Goal: Transaction & Acquisition: Purchase product/service

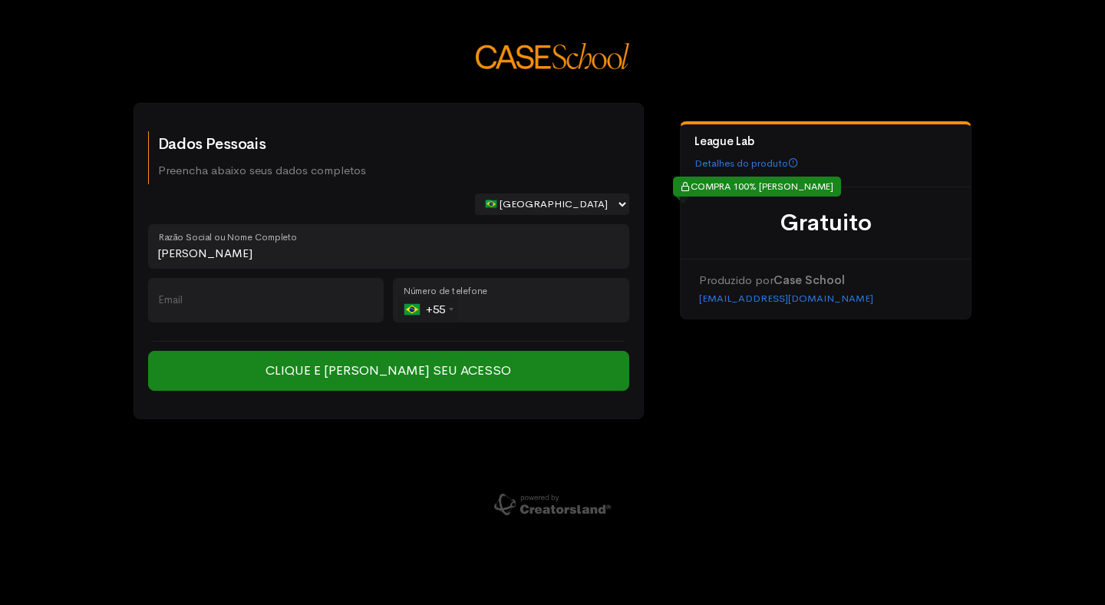
type input "[PERSON_NAME]"
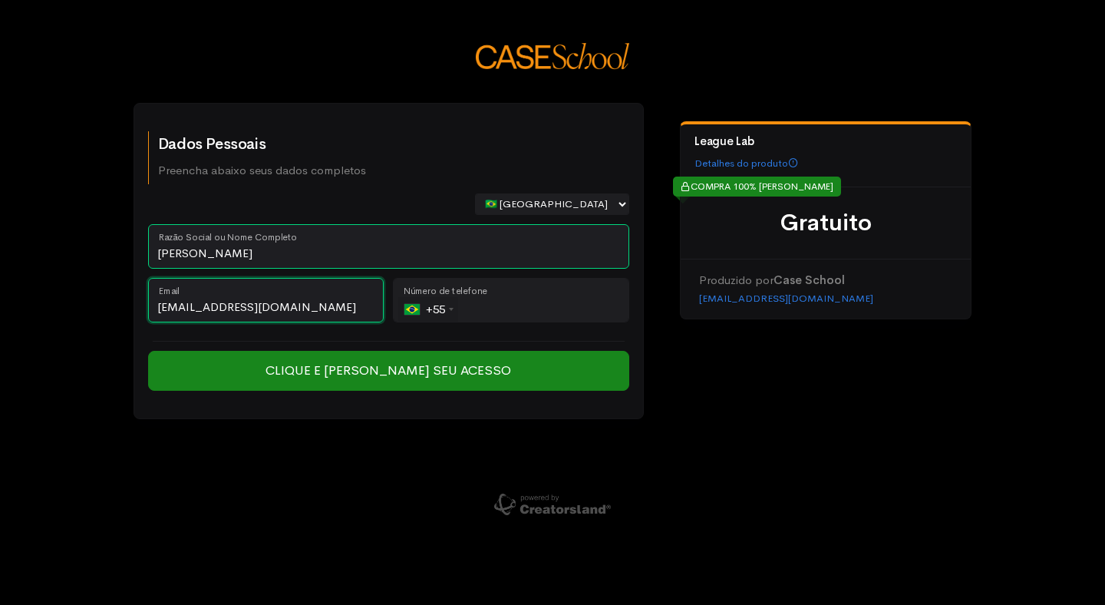
type input "[EMAIL_ADDRESS][DOMAIN_NAME]"
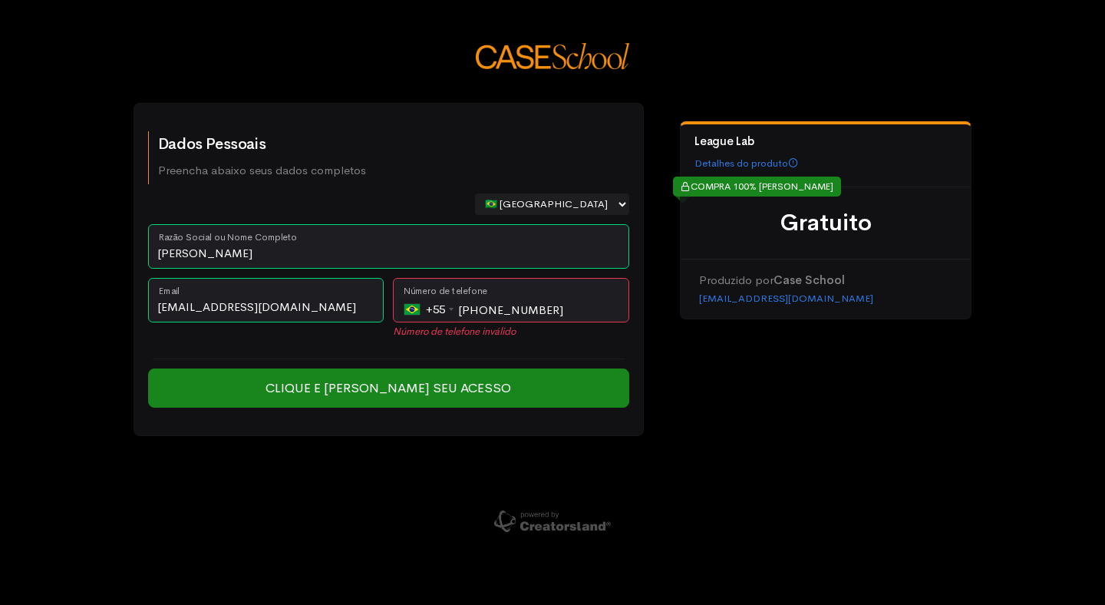
click at [799, 490] on div "Dados Pessoais Preencha abaixo seus dados completos 🇧🇷 [GEOGRAPHIC_DATA] 🇵🇹 [GE…" at bounding box center [552, 302] width 1105 height 605
click at [486, 308] on input "[PHONE_NUMBER]" at bounding box center [511, 300] width 236 height 44
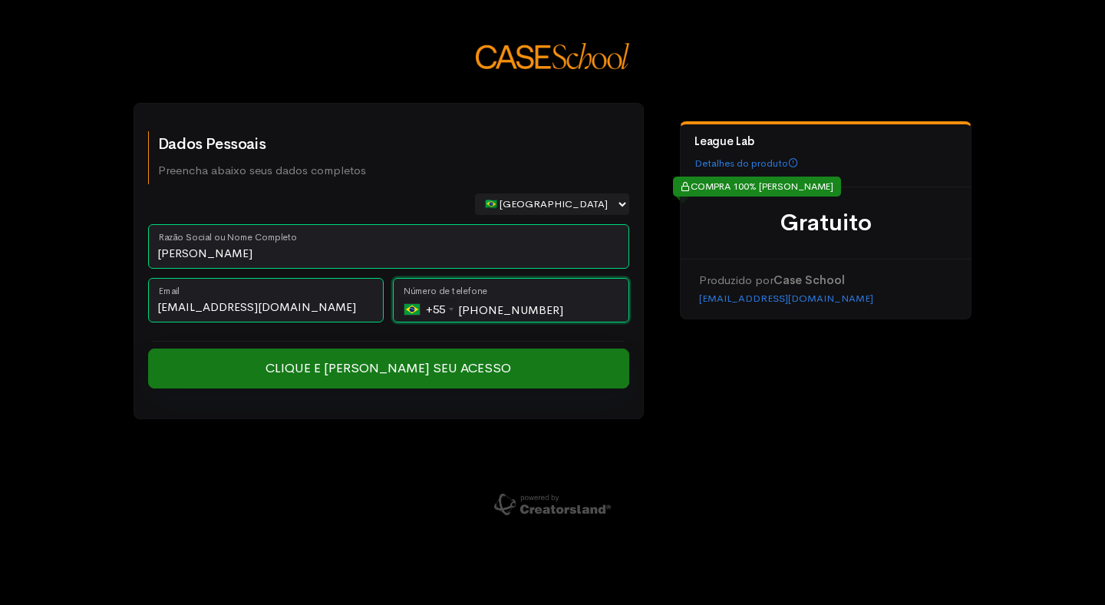
type input "[PHONE_NUMBER]"
click at [477, 366] on input "Clique e [PERSON_NAME] seu Acesso" at bounding box center [388, 368] width 481 height 40
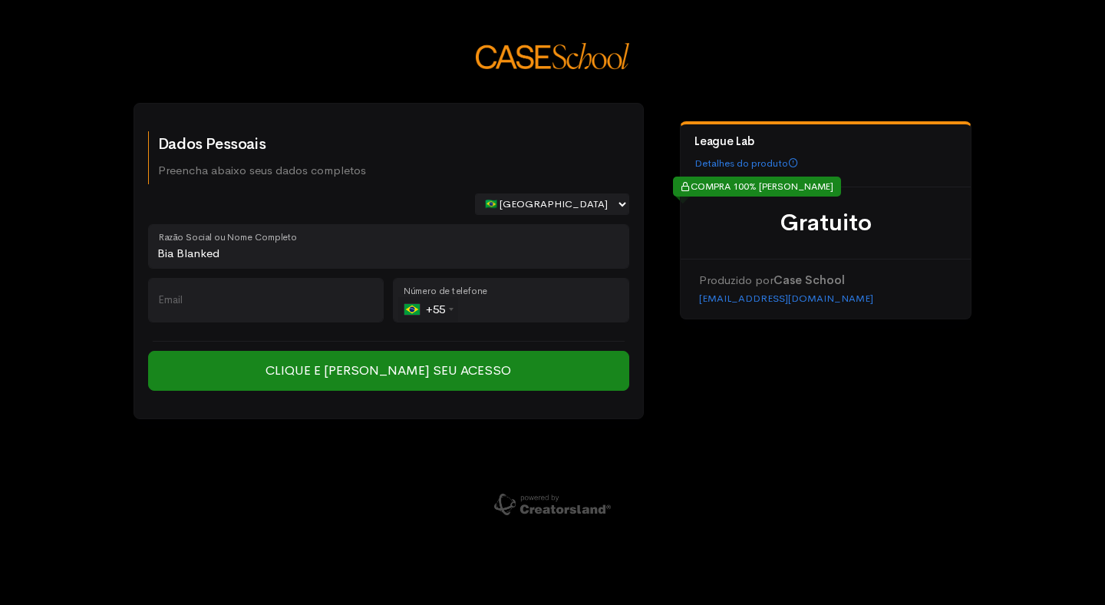
type input "Bia Blanked"
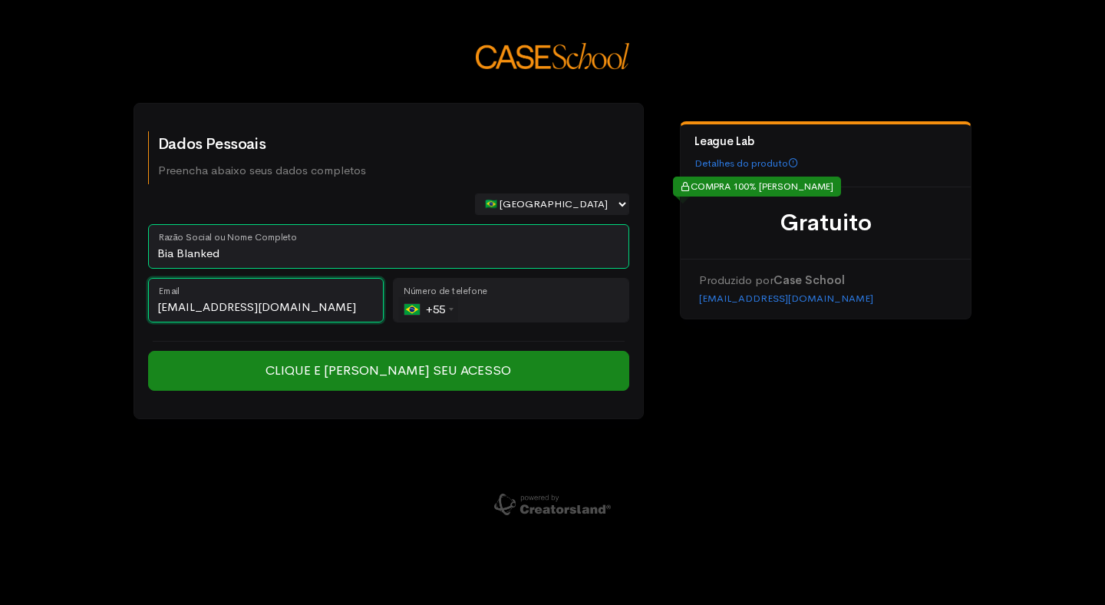
type input "[EMAIL_ADDRESS][DOMAIN_NAME]"
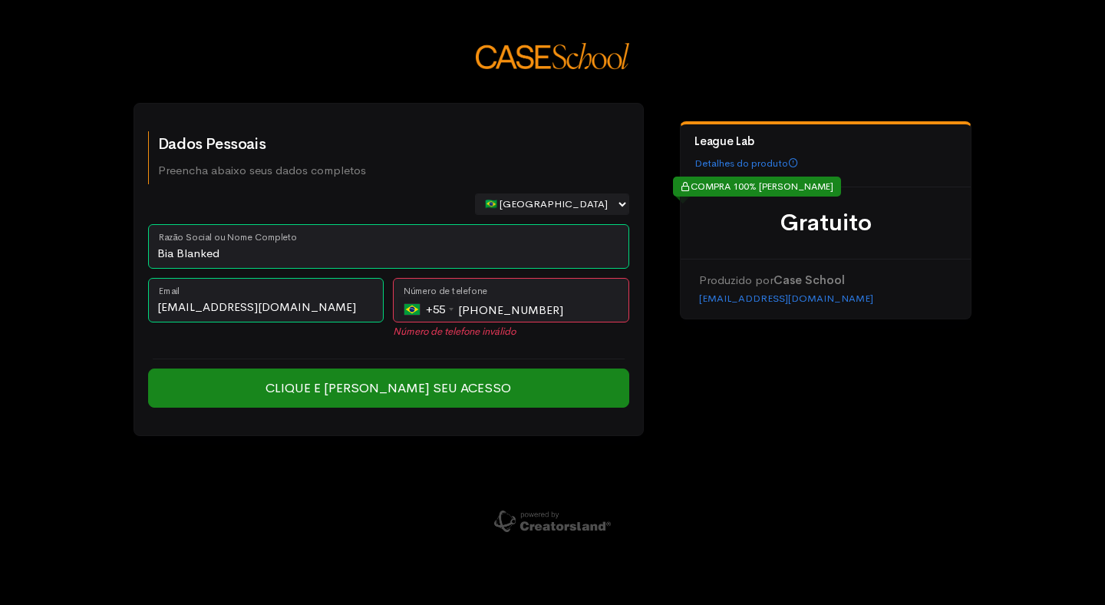
click at [832, 446] on div "Dados Pessoais Preencha abaixo seus dados completos 🇧🇷 Brasil 🇵🇹 Portugal 🇺🇸 Es…" at bounding box center [552, 278] width 875 height 351
click at [561, 301] on input "[PHONE_NUMBER]" at bounding box center [511, 300] width 236 height 44
click at [572, 308] on input "[PHONE_NUMBER]" at bounding box center [511, 300] width 236 height 44
type input "(11) 98993-8292"
click at [841, 445] on div "Dados Pessoais Preencha abaixo seus dados completos 🇧🇷 Brasil 🇵🇹 Portugal 🇺🇸 Es…" at bounding box center [552, 278] width 875 height 351
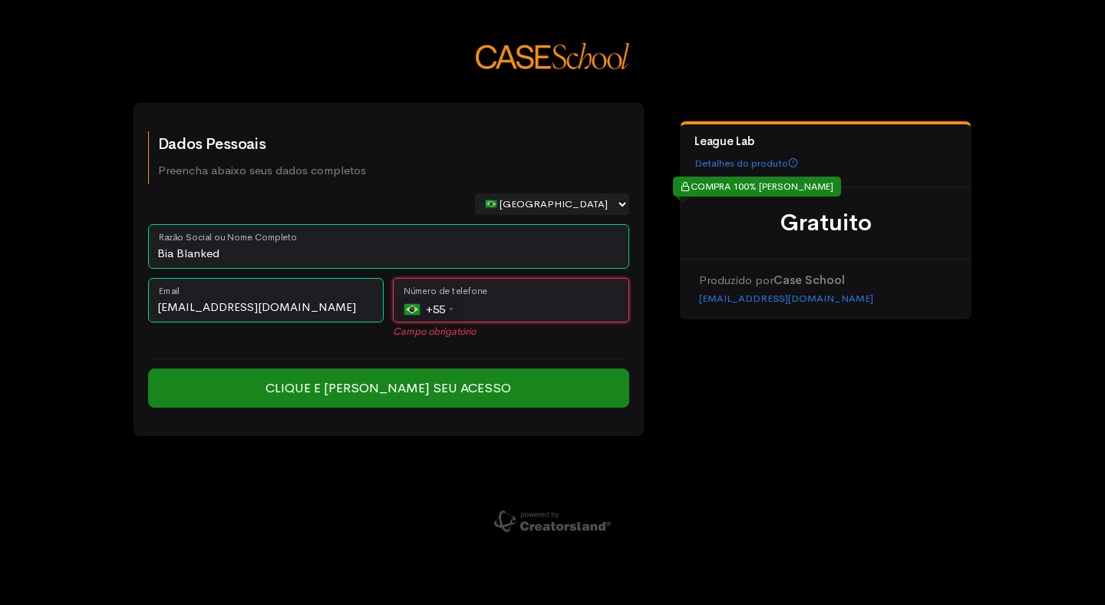
click at [542, 312] on input "tel" at bounding box center [511, 300] width 236 height 44
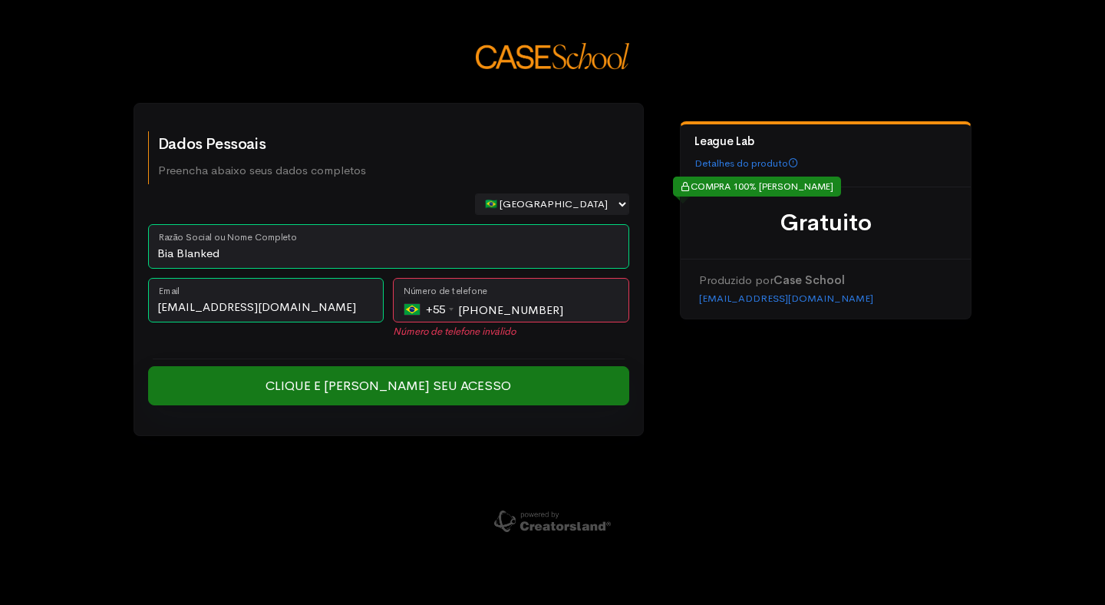
click at [488, 382] on input "Clique e [PERSON_NAME] seu Acesso" at bounding box center [388, 386] width 481 height 40
click at [496, 377] on input "Clique e [PERSON_NAME] seu Acesso" at bounding box center [388, 386] width 481 height 40
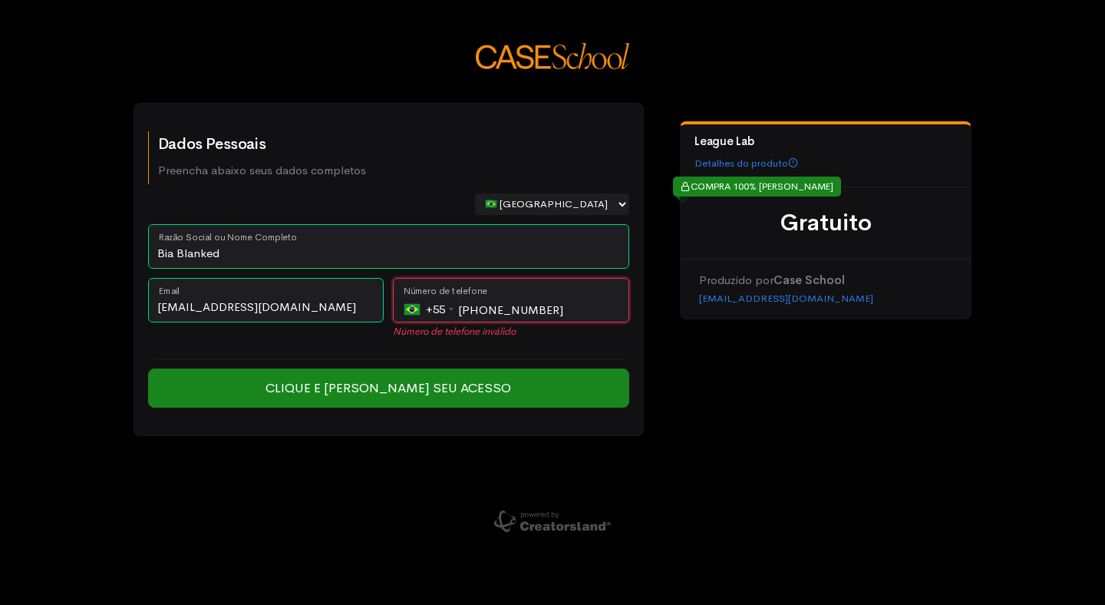
click at [553, 315] on input "(11) 99891-8849" at bounding box center [511, 300] width 236 height 44
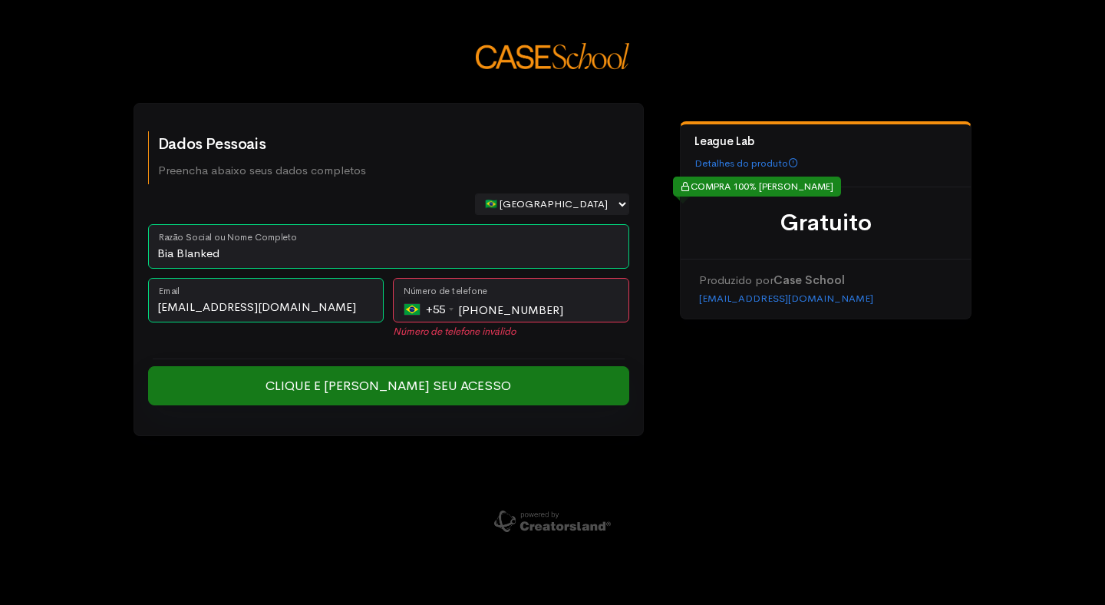
click at [489, 388] on input "Clique e [PERSON_NAME] seu Acesso" at bounding box center [388, 386] width 481 height 40
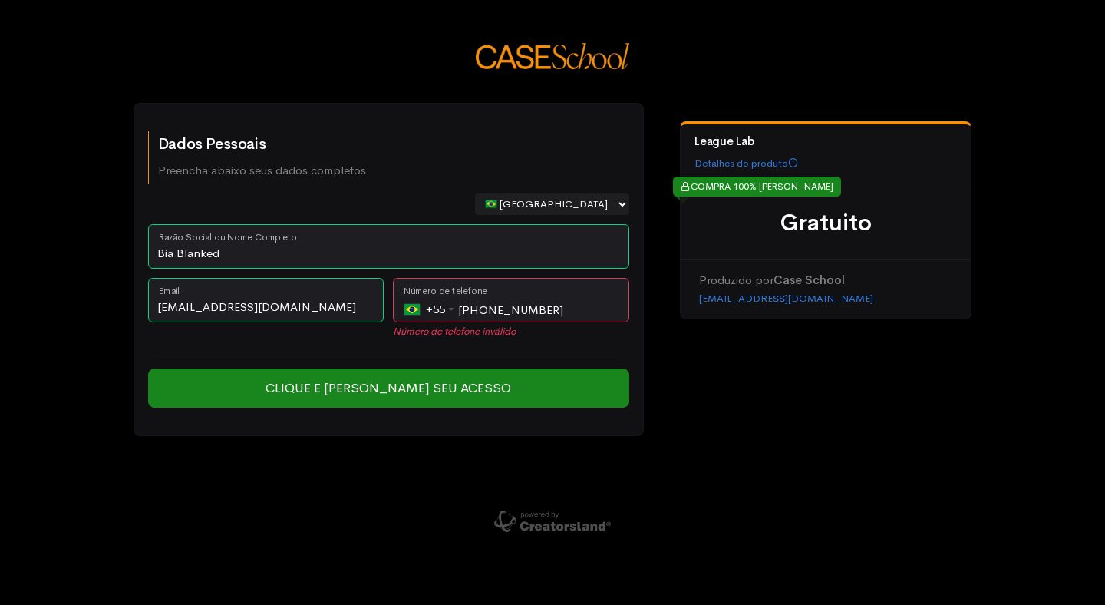
click at [758, 358] on div "League Lab Detalhes do produto COMPRA 100% SEGURA Gratuito Produzido por Case S…" at bounding box center [826, 278] width 292 height 315
click at [578, 315] on input "(11) 99891-8841" at bounding box center [511, 300] width 236 height 44
type input "(11)"
click at [230, 252] on input "Bia Blanked" at bounding box center [388, 246] width 481 height 44
click at [229, 252] on input "Bia Blanked" at bounding box center [388, 246] width 481 height 44
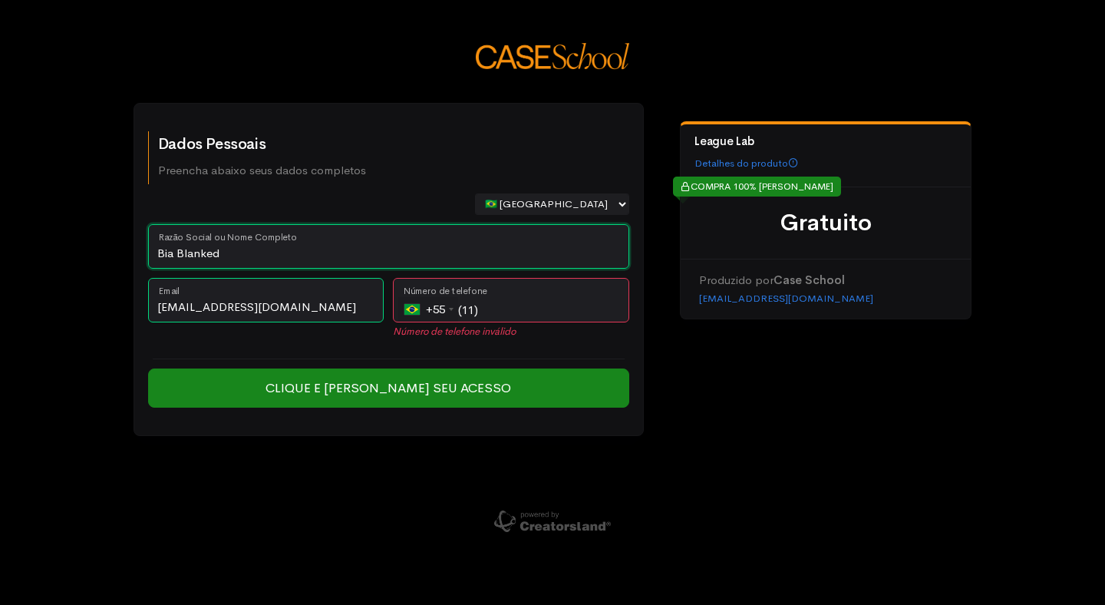
click at [229, 252] on input "Bia Blanked" at bounding box center [388, 246] width 481 height 44
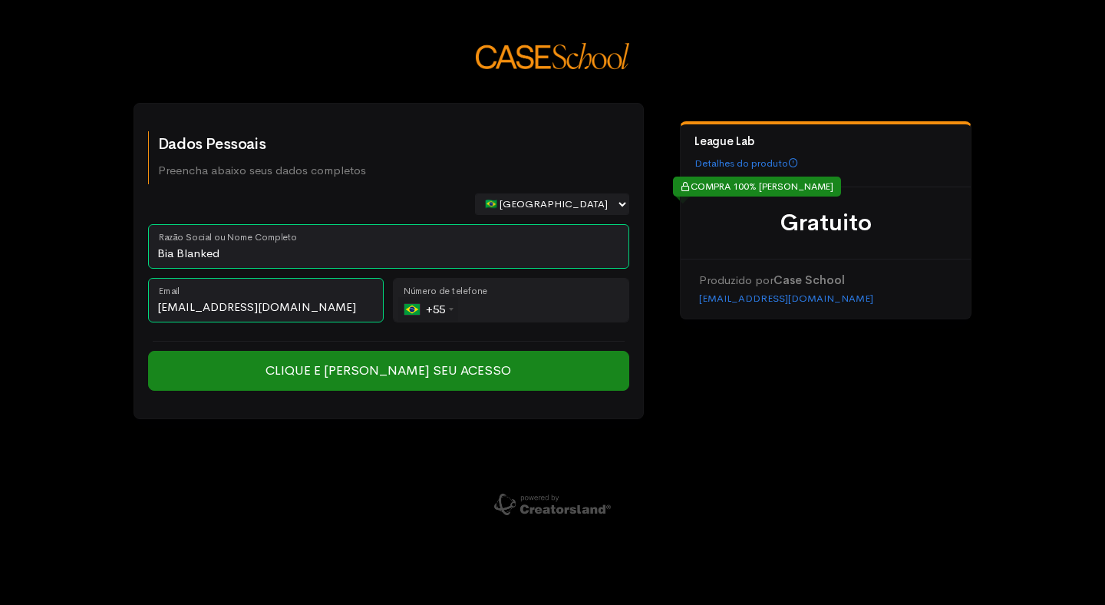
type input "[EMAIL_ADDRESS][DOMAIN_NAME]"
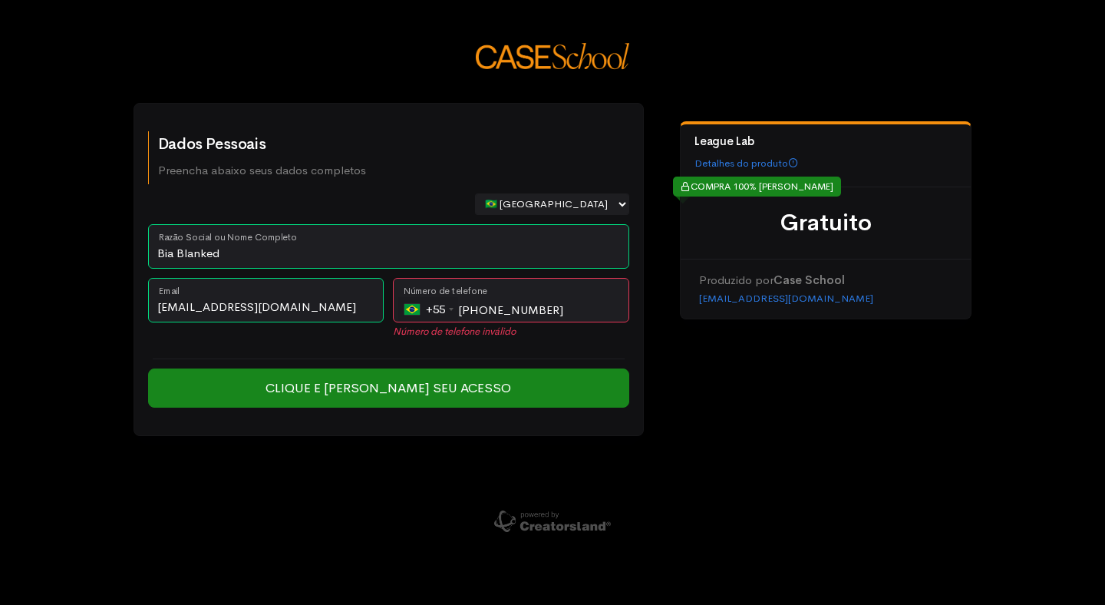
click at [727, 476] on div "Dados Pessoais Preencha abaixo seus dados completos 🇧🇷 [GEOGRAPHIC_DATA] 🇵🇹 [GE…" at bounding box center [552, 302] width 1105 height 605
click at [586, 311] on input "(11) 99888-8888" at bounding box center [511, 300] width 236 height 44
click at [450, 311] on div "+55" at bounding box center [431, 309] width 54 height 25
click at [450, 306] on div "+55" at bounding box center [431, 309] width 54 height 25
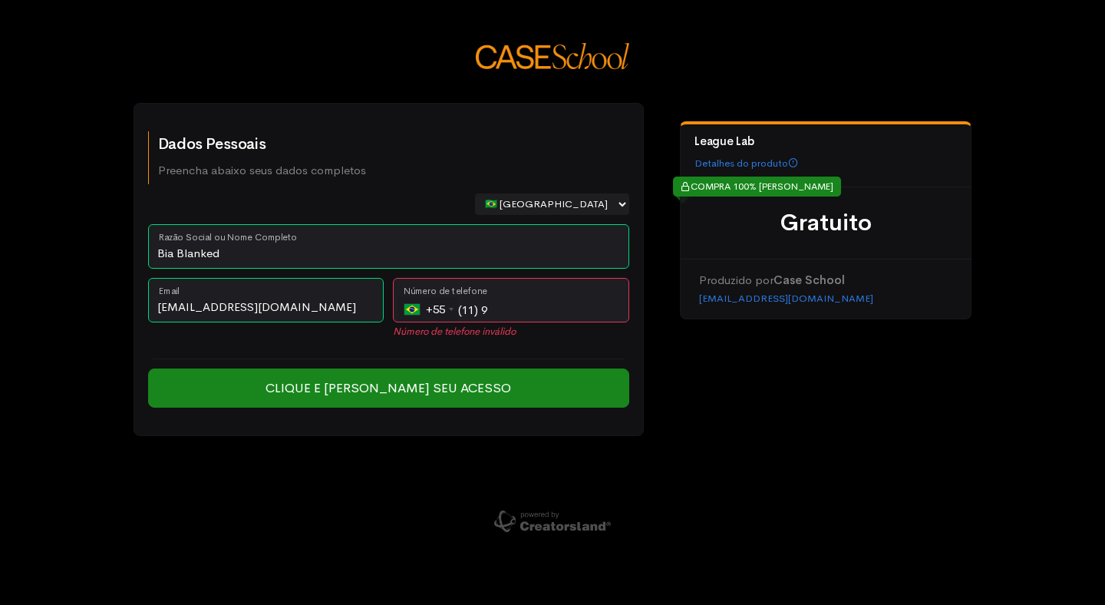
click at [445, 304] on div "+55" at bounding box center [431, 309] width 54 height 25
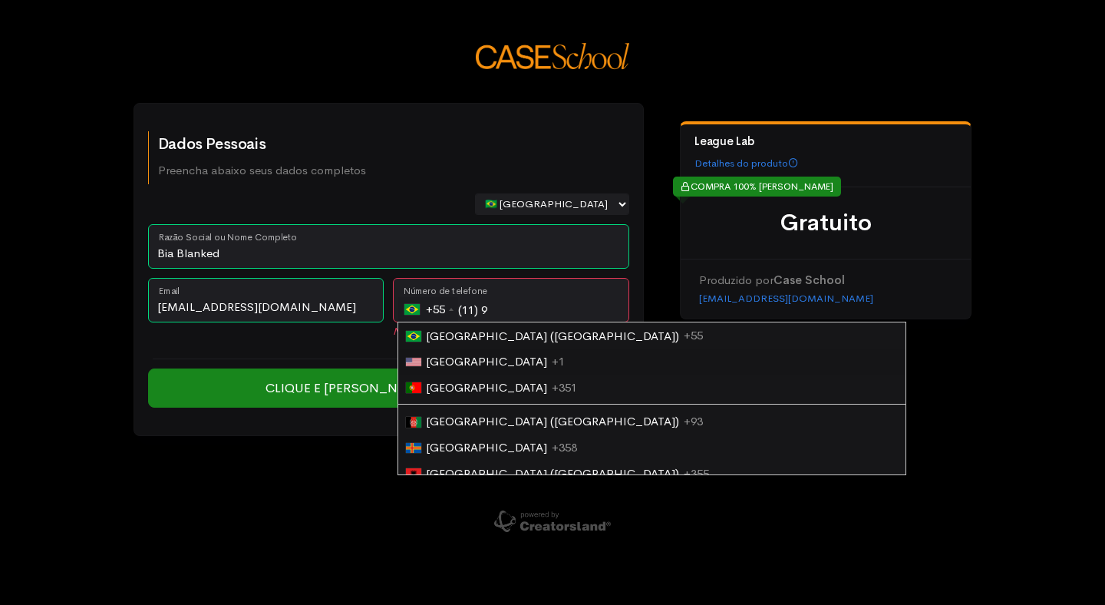
click at [499, 364] on li "United States +1" at bounding box center [651, 361] width 507 height 26
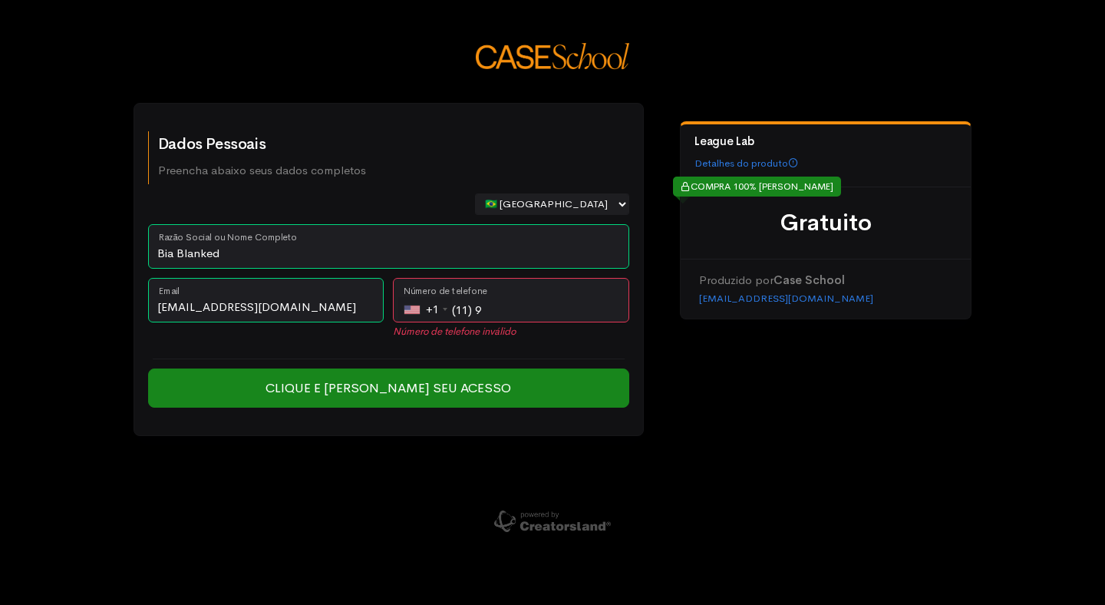
click at [423, 309] on div "+1" at bounding box center [428, 309] width 48 height 25
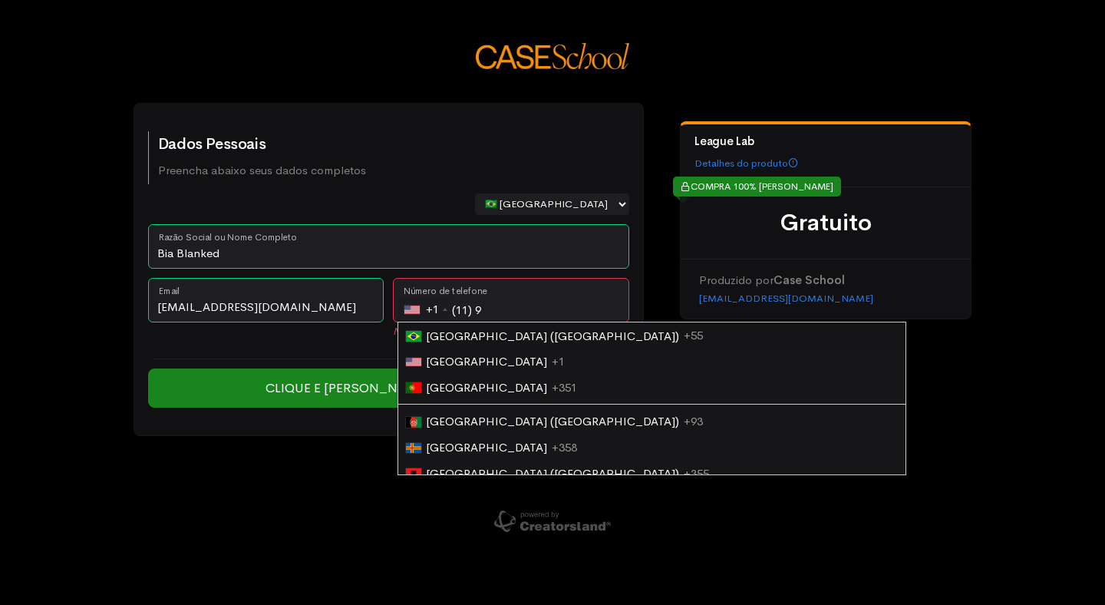
click at [458, 335] on span "[GEOGRAPHIC_DATA] ([GEOGRAPHIC_DATA])" at bounding box center [552, 335] width 253 height 15
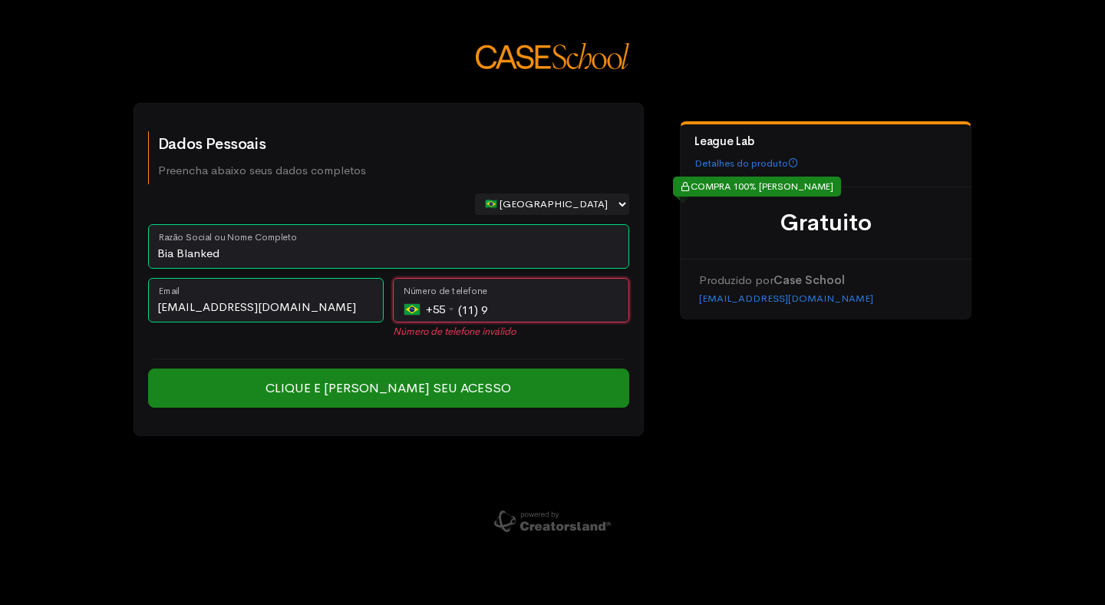
click at [514, 306] on input "(11) 9" at bounding box center [511, 300] width 236 height 44
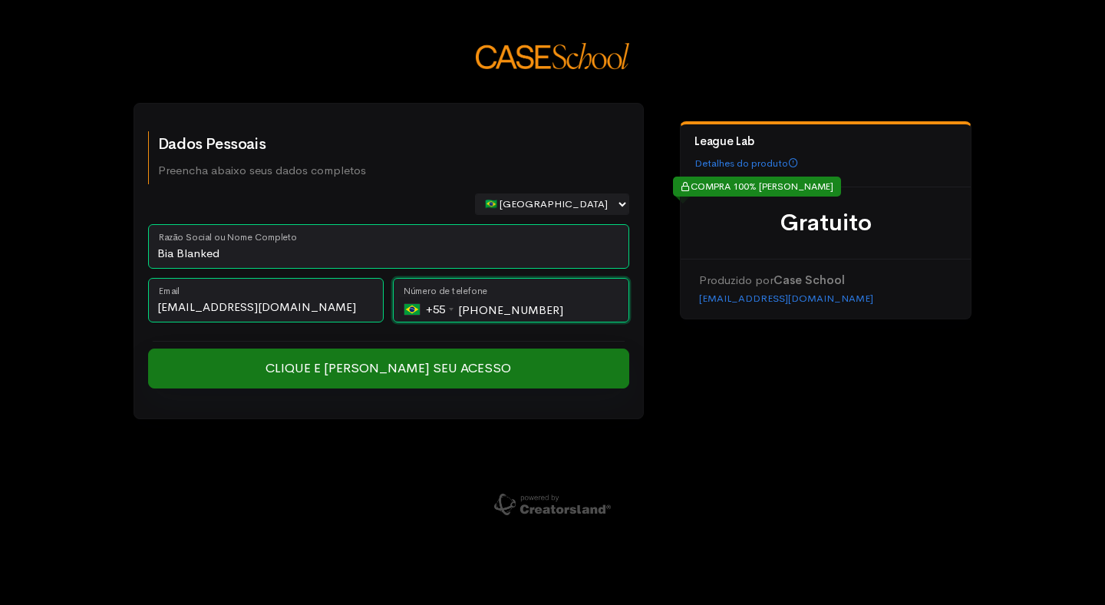
type input "(11) 98908-9808"
click at [458, 375] on input "Clique e [PERSON_NAME] seu Acesso" at bounding box center [388, 368] width 481 height 40
